Goal: Check status: Check status

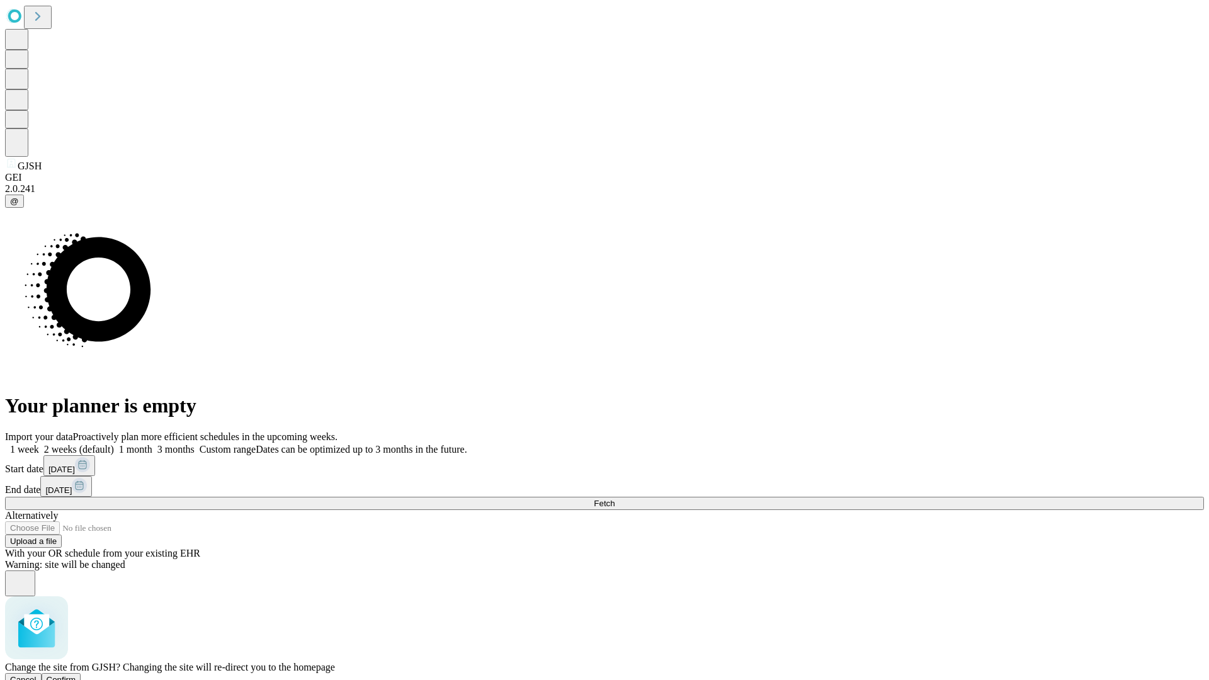
click at [76, 675] on span "Confirm" at bounding box center [62, 679] width 30 height 9
click at [39, 444] on label "1 week" at bounding box center [22, 449] width 34 height 11
click at [615, 499] on span "Fetch" at bounding box center [604, 503] width 21 height 9
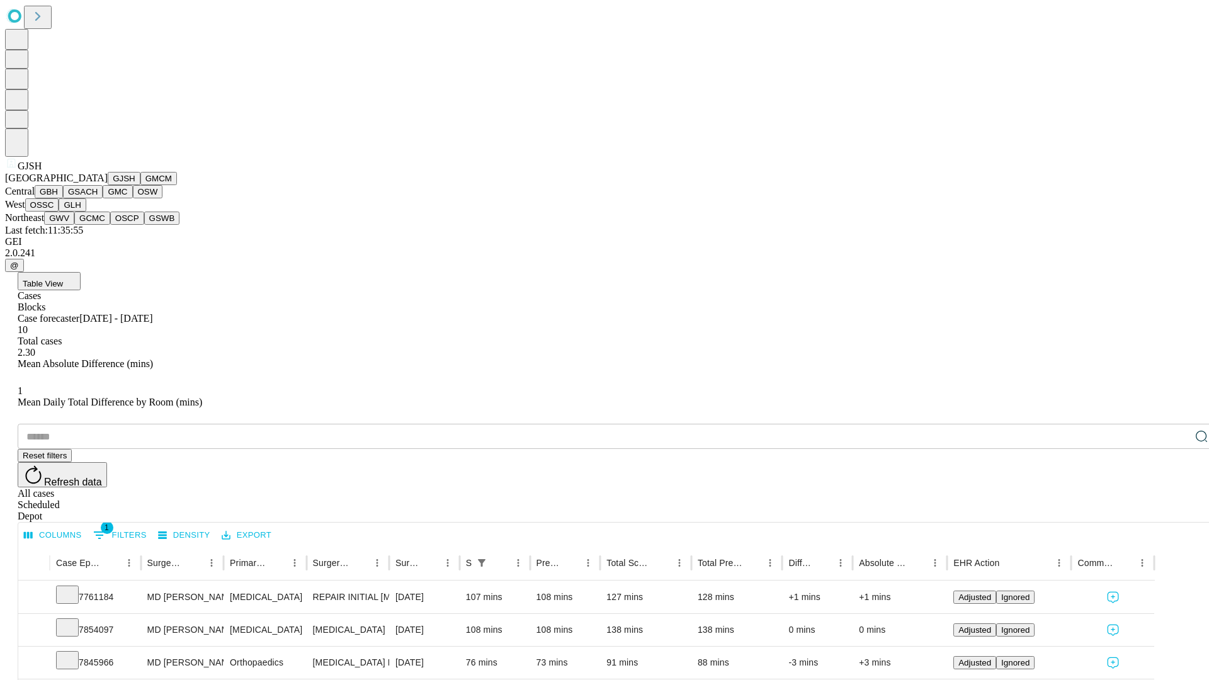
click at [140, 185] on button "GMCM" at bounding box center [158, 178] width 37 height 13
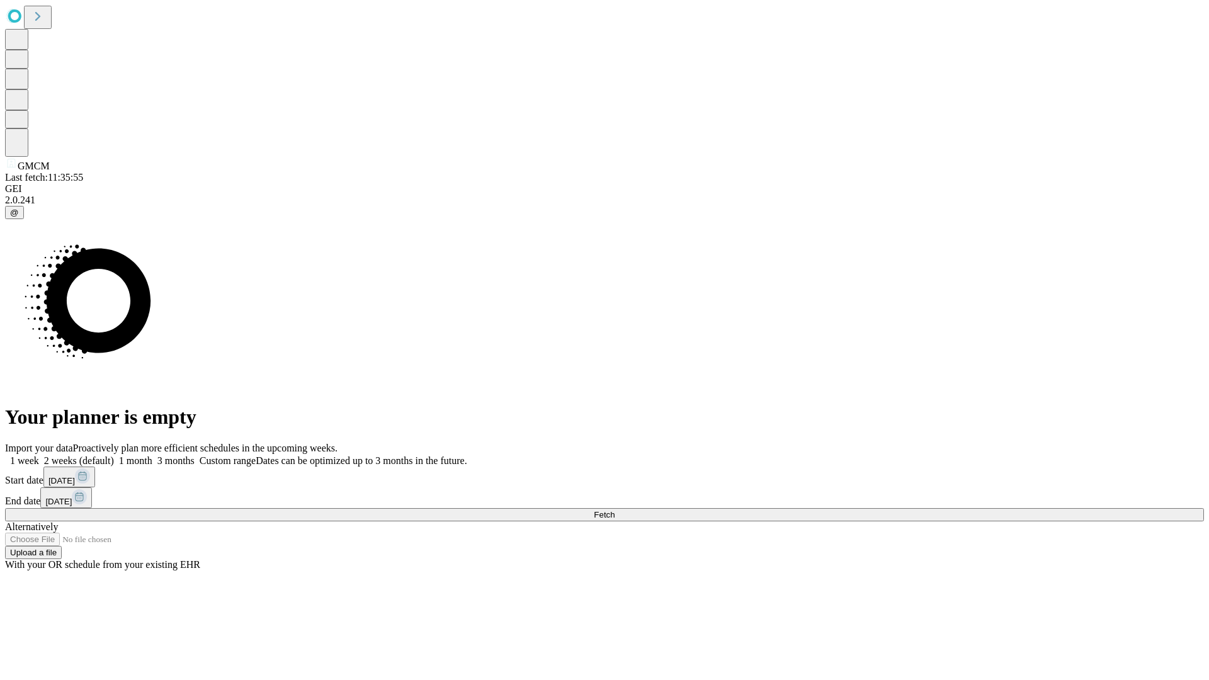
click at [39, 455] on label "1 week" at bounding box center [22, 460] width 34 height 11
click at [615, 510] on span "Fetch" at bounding box center [604, 514] width 21 height 9
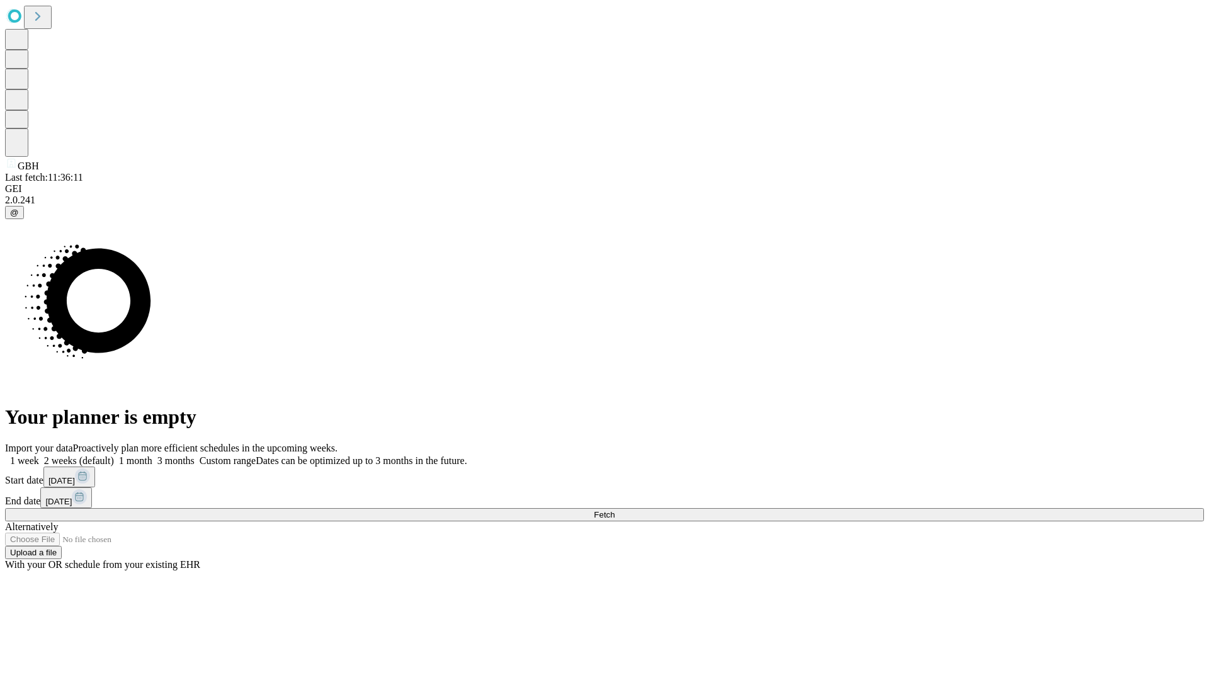
click at [39, 455] on label "1 week" at bounding box center [22, 460] width 34 height 11
click at [615, 510] on span "Fetch" at bounding box center [604, 514] width 21 height 9
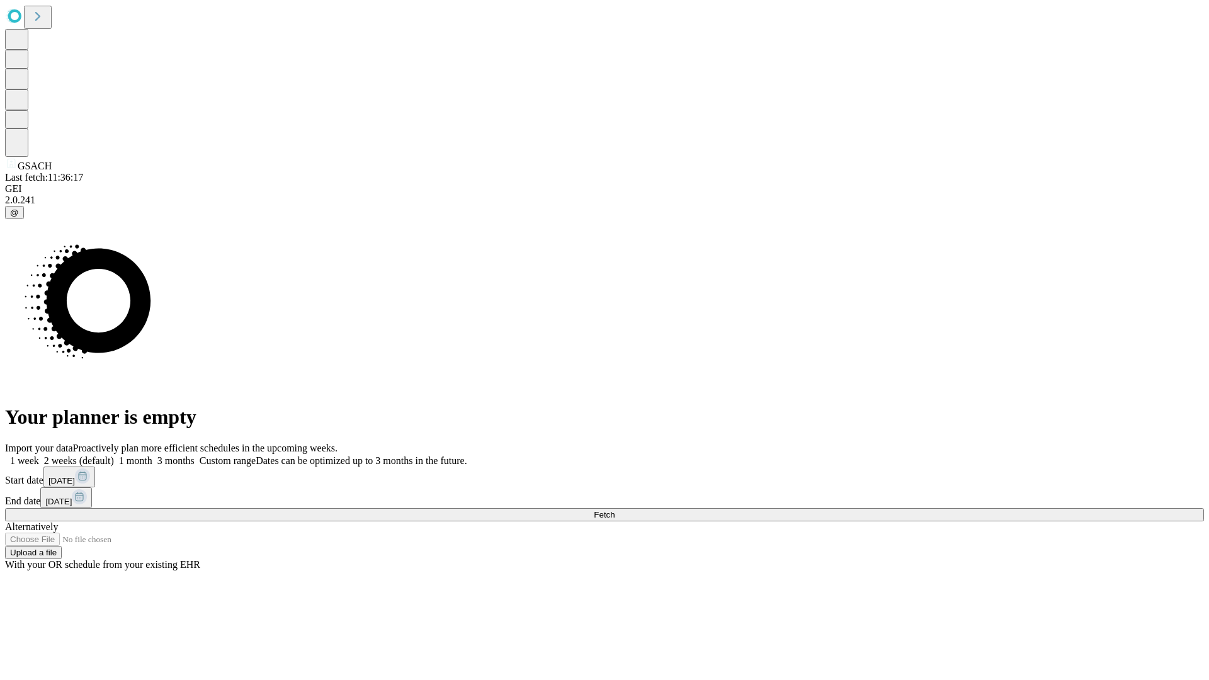
click at [39, 455] on label "1 week" at bounding box center [22, 460] width 34 height 11
click at [615, 510] on span "Fetch" at bounding box center [604, 514] width 21 height 9
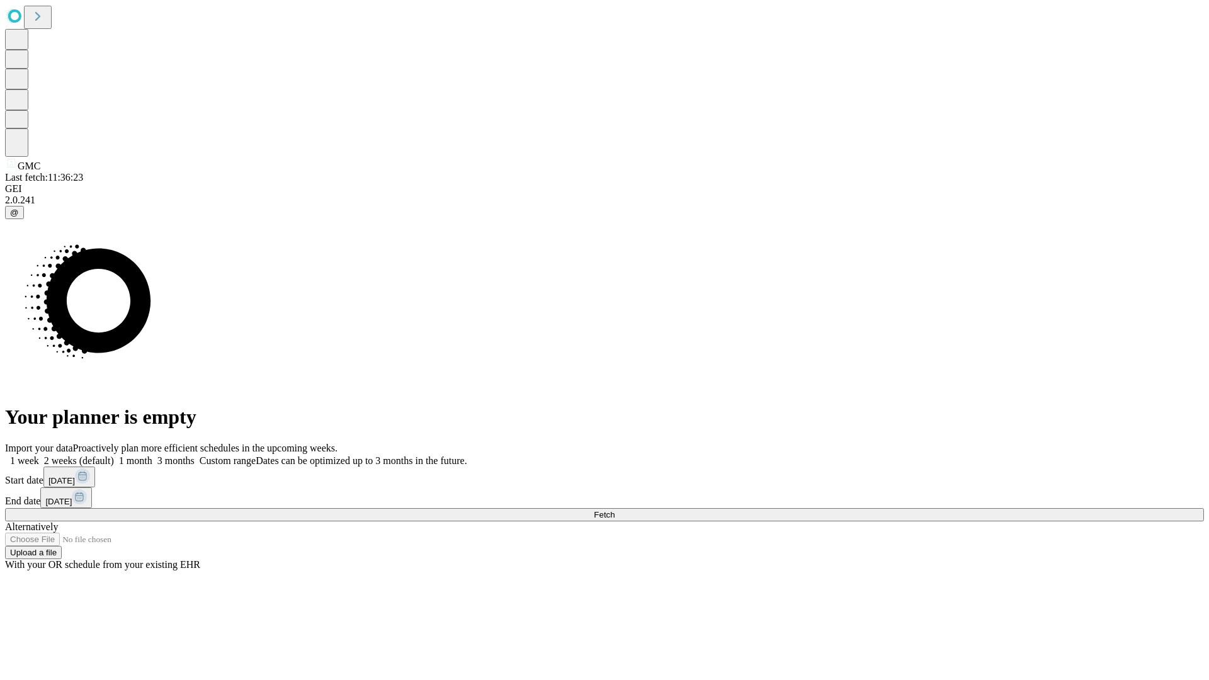
click at [39, 455] on label "1 week" at bounding box center [22, 460] width 34 height 11
click at [615, 510] on span "Fetch" at bounding box center [604, 514] width 21 height 9
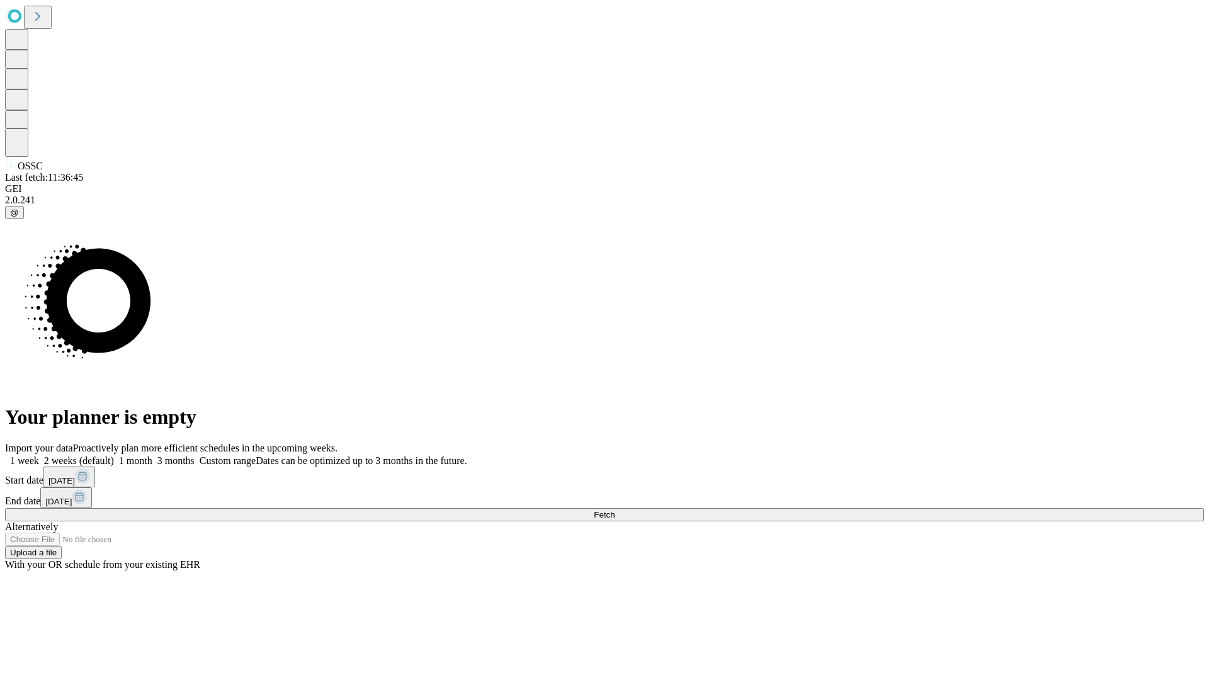
click at [39, 455] on label "1 week" at bounding box center [22, 460] width 34 height 11
click at [615, 510] on span "Fetch" at bounding box center [604, 514] width 21 height 9
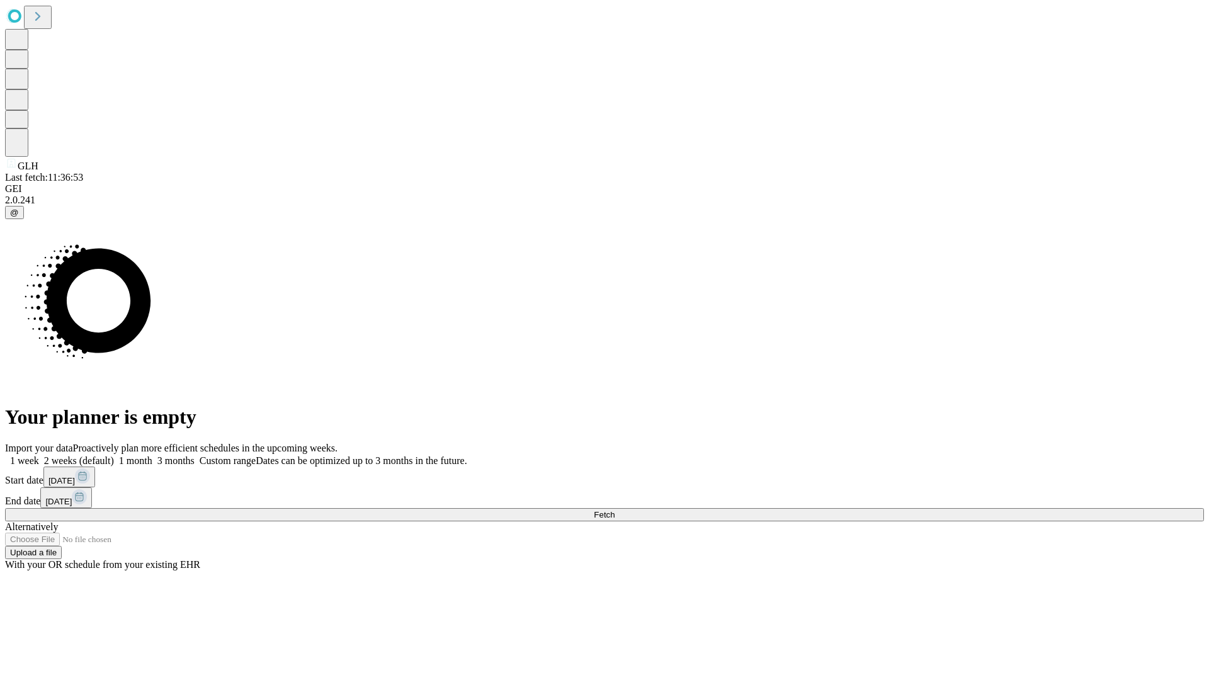
click at [39, 455] on label "1 week" at bounding box center [22, 460] width 34 height 11
click at [615, 510] on span "Fetch" at bounding box center [604, 514] width 21 height 9
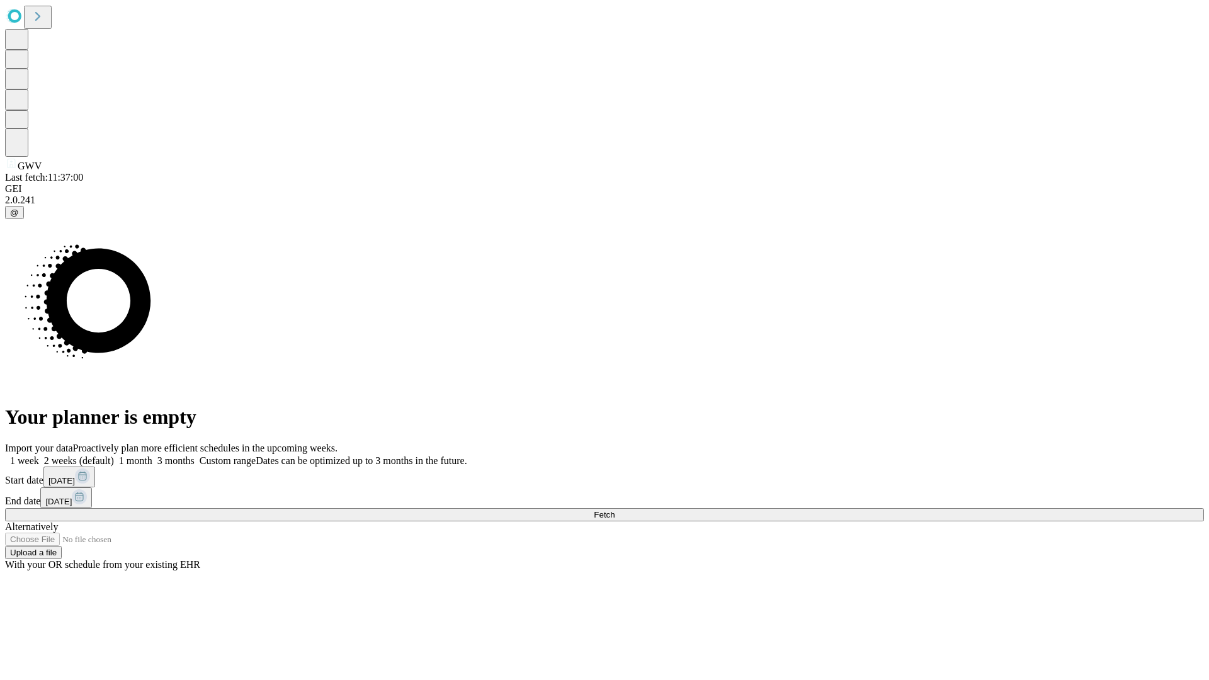
click at [39, 455] on label "1 week" at bounding box center [22, 460] width 34 height 11
click at [615, 510] on span "Fetch" at bounding box center [604, 514] width 21 height 9
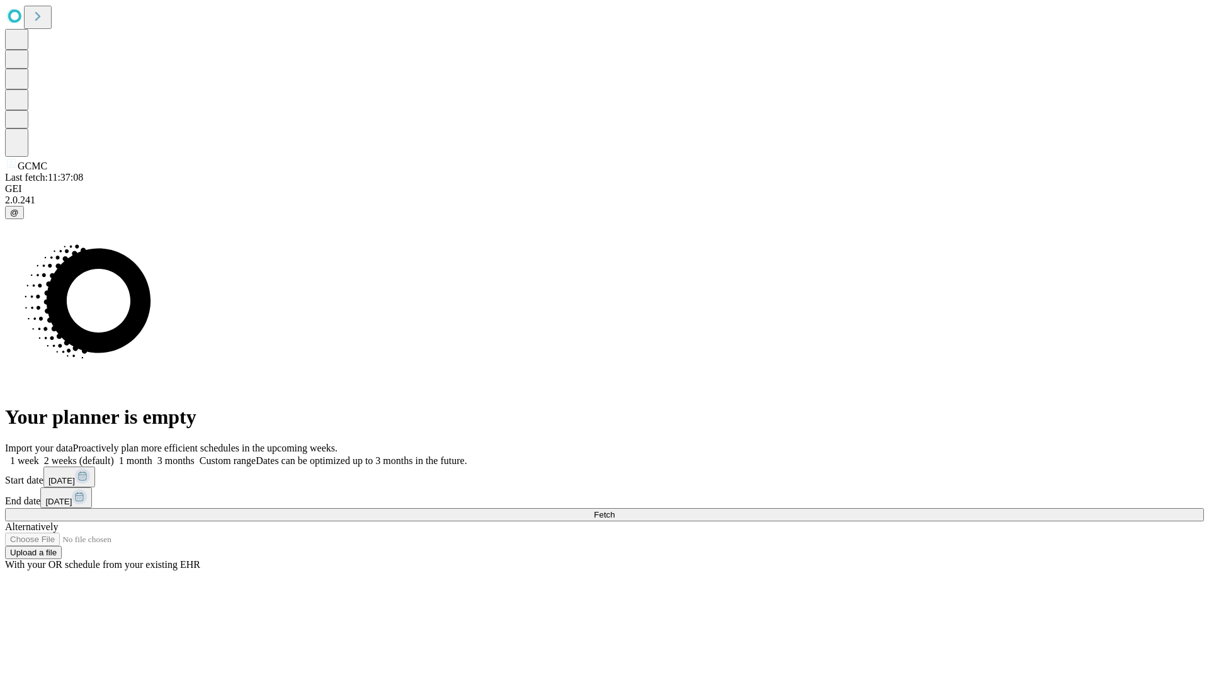
click at [39, 455] on label "1 week" at bounding box center [22, 460] width 34 height 11
click at [615, 510] on span "Fetch" at bounding box center [604, 514] width 21 height 9
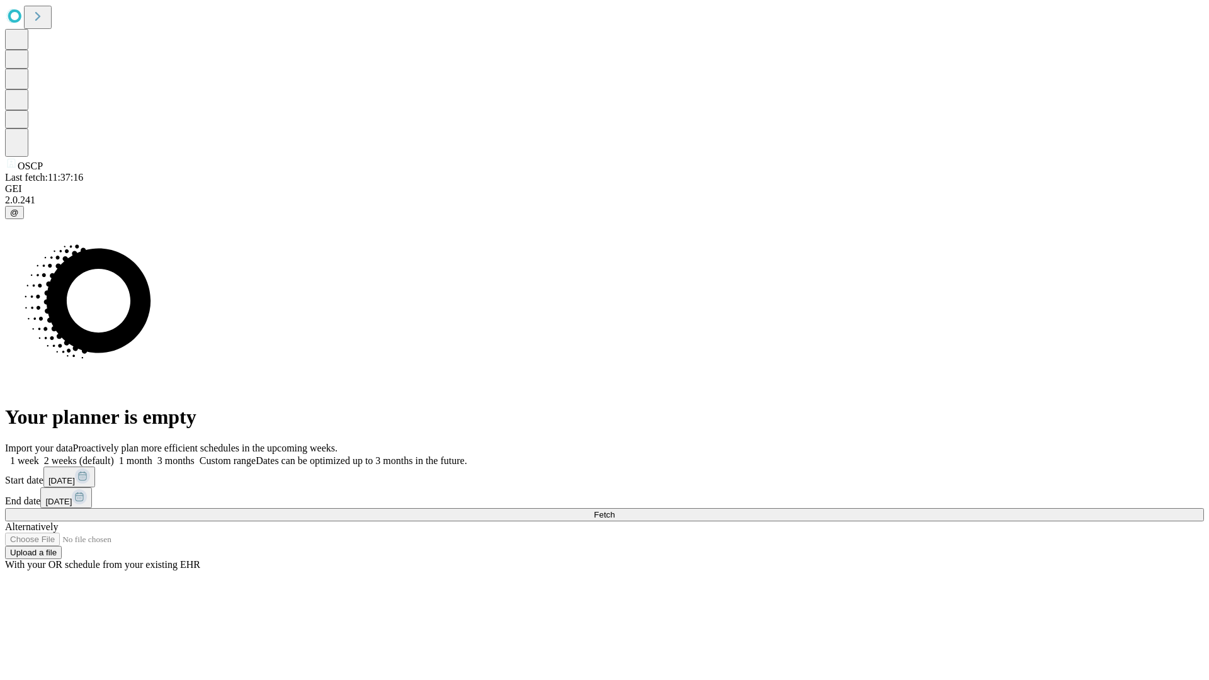
click at [39, 455] on label "1 week" at bounding box center [22, 460] width 34 height 11
click at [615, 510] on span "Fetch" at bounding box center [604, 514] width 21 height 9
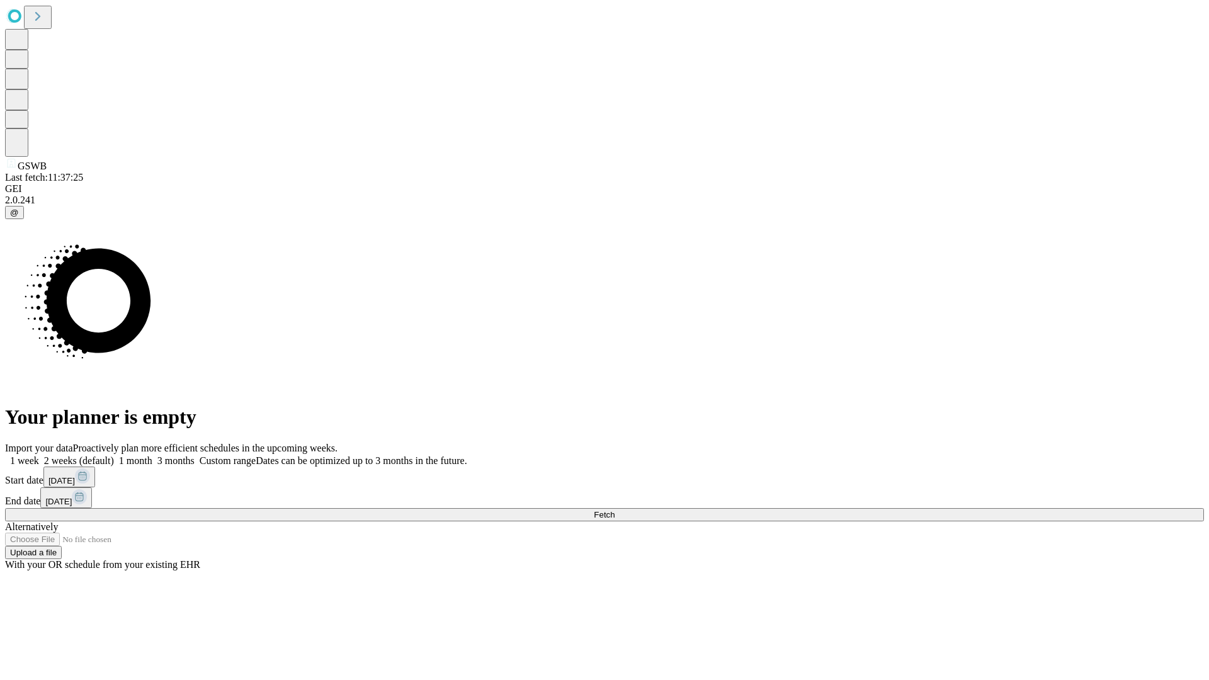
click at [39, 455] on label "1 week" at bounding box center [22, 460] width 34 height 11
click at [615, 510] on span "Fetch" at bounding box center [604, 514] width 21 height 9
